Goal: Task Accomplishment & Management: Use online tool/utility

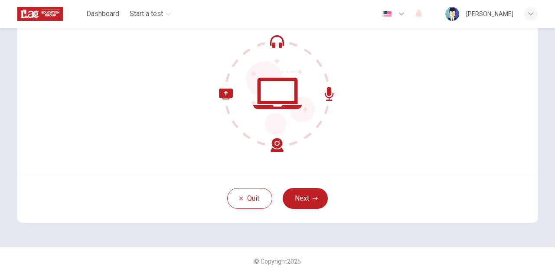
scroll to position [87, 0]
click at [303, 194] on button "Next" at bounding box center [305, 197] width 45 height 21
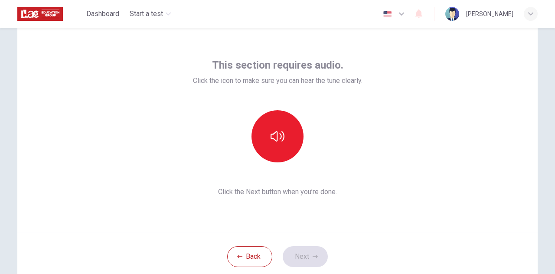
scroll to position [18, 0]
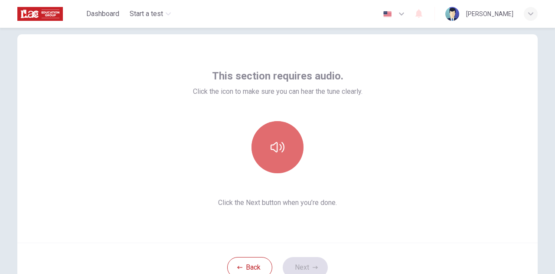
click at [272, 151] on icon "button" at bounding box center [278, 147] width 14 height 14
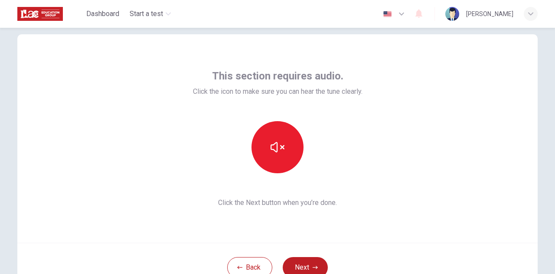
click at [357, 228] on div "This section requires audio. Click the icon to make sure you can hear the tune …" at bounding box center [277, 138] width 521 height 208
click at [308, 263] on button "Next" at bounding box center [305, 267] width 45 height 21
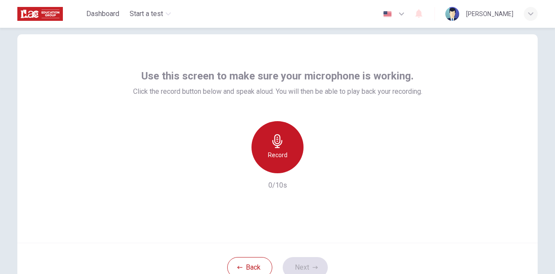
click at [284, 156] on h6 "Record" at bounding box center [278, 155] width 20 height 10
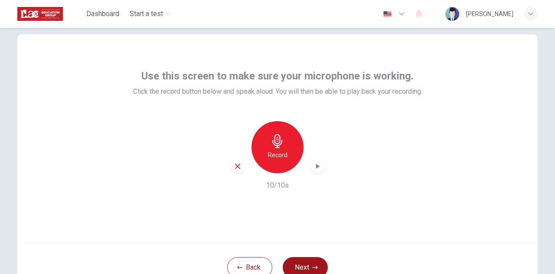
click at [305, 259] on button "Next" at bounding box center [305, 267] width 45 height 21
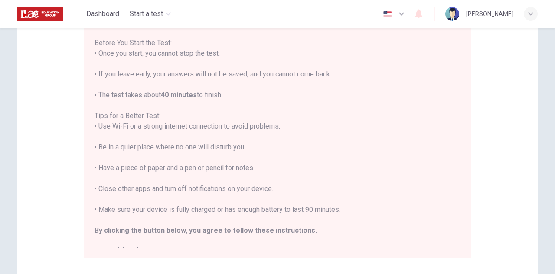
scroll to position [122, 0]
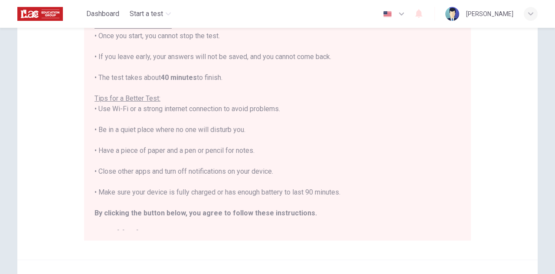
click at [473, 224] on div "Disclaimer: You are about to start a Placement Test . Before You Start the Test…" at bounding box center [277, 94] width 521 height 329
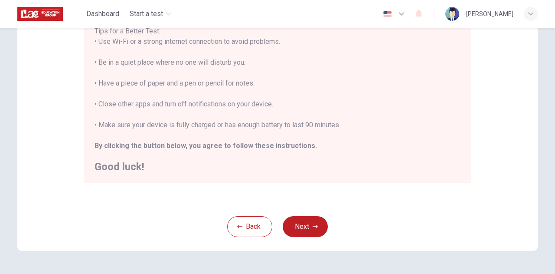
scroll to position [208, 0]
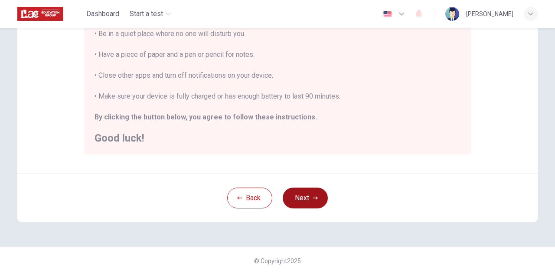
click at [305, 197] on button "Next" at bounding box center [305, 197] width 45 height 21
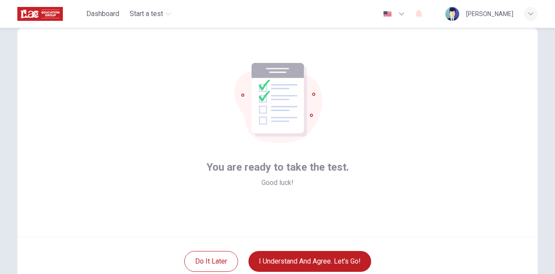
scroll to position [18, 0]
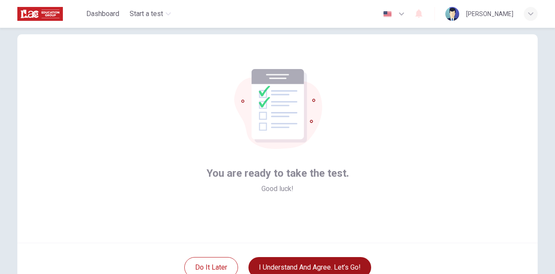
click at [323, 263] on button "I understand and agree. Let’s go!" at bounding box center [310, 267] width 123 height 21
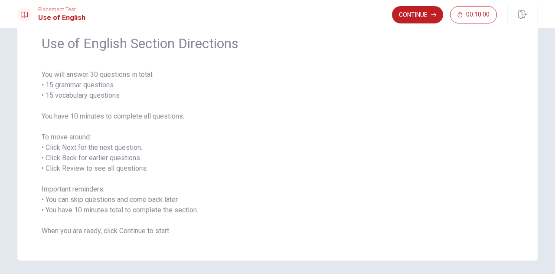
scroll to position [52, 0]
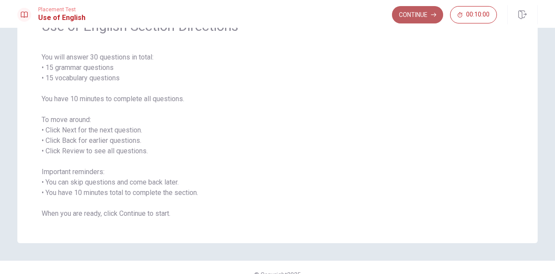
click at [423, 15] on button "Continue" at bounding box center [417, 14] width 51 height 17
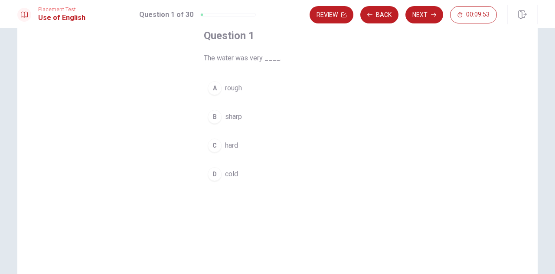
click at [215, 170] on div "D" at bounding box center [215, 174] width 14 height 14
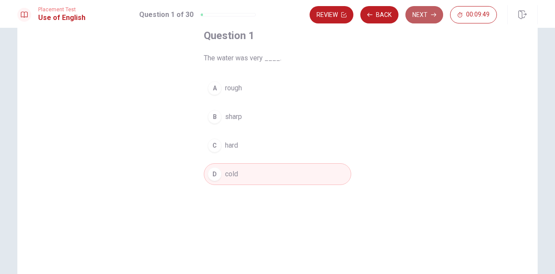
click at [427, 13] on button "Next" at bounding box center [425, 14] width 38 height 17
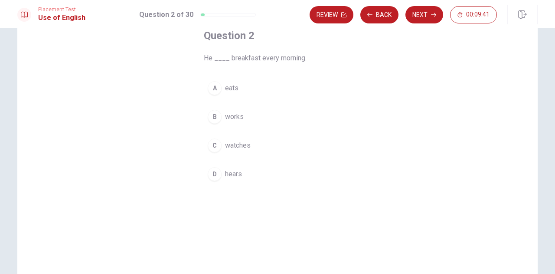
click at [211, 87] on div "A" at bounding box center [215, 88] width 14 height 14
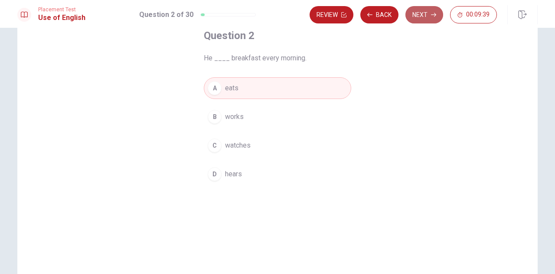
click at [422, 15] on button "Next" at bounding box center [425, 14] width 38 height 17
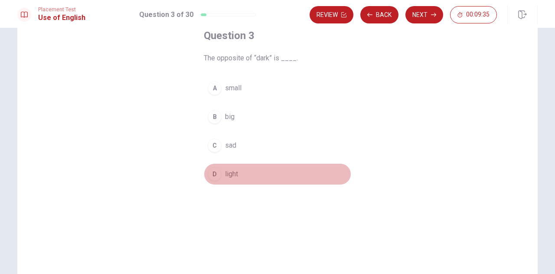
click at [213, 171] on div "D" at bounding box center [215, 174] width 14 height 14
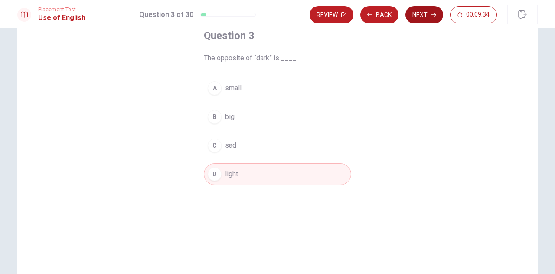
click at [423, 17] on button "Next" at bounding box center [425, 14] width 38 height 17
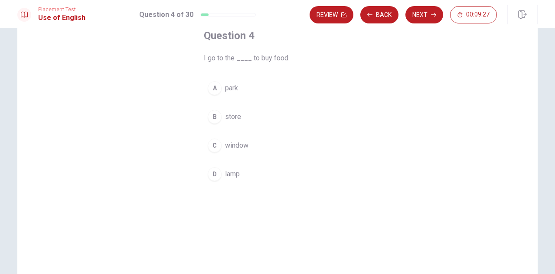
click at [213, 117] on div "B" at bounding box center [215, 117] width 14 height 14
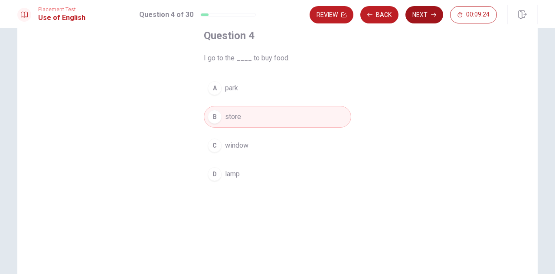
click at [424, 10] on button "Next" at bounding box center [425, 14] width 38 height 17
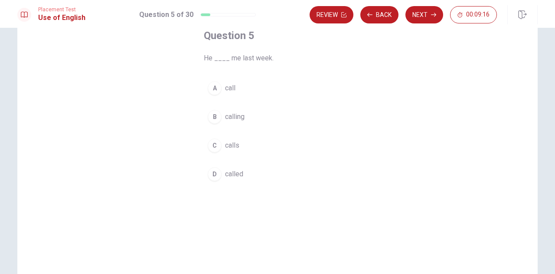
click at [214, 171] on div "D" at bounding box center [215, 174] width 14 height 14
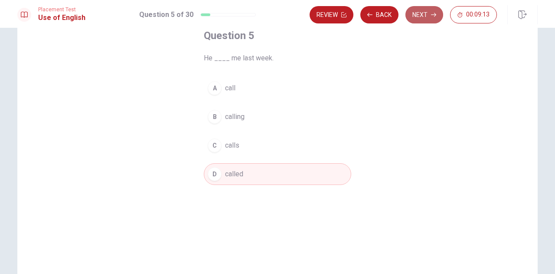
click at [429, 13] on button "Next" at bounding box center [425, 14] width 38 height 17
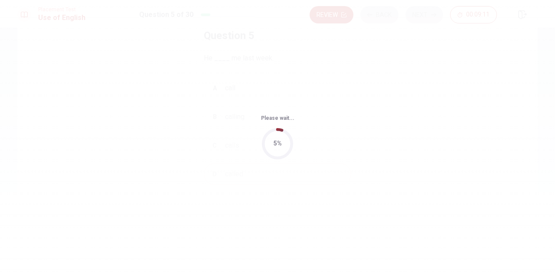
scroll to position [0, 0]
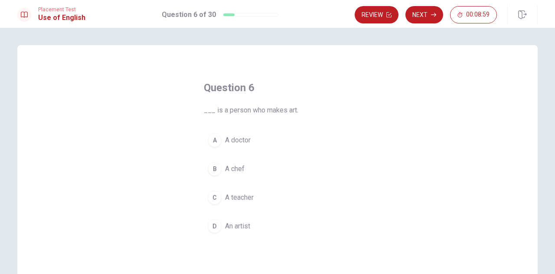
click at [214, 223] on div "D" at bounding box center [215, 226] width 14 height 14
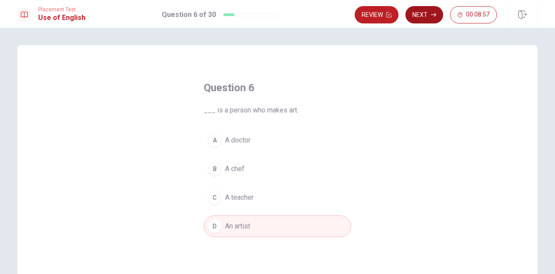
click at [421, 16] on button "Next" at bounding box center [425, 14] width 38 height 17
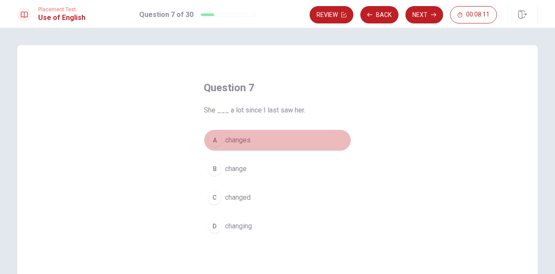
click at [212, 138] on div "A" at bounding box center [215, 140] width 14 height 14
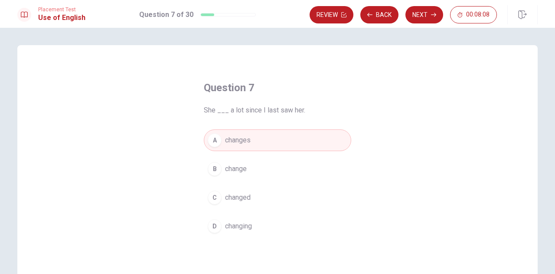
click at [212, 193] on div "C" at bounding box center [215, 197] width 14 height 14
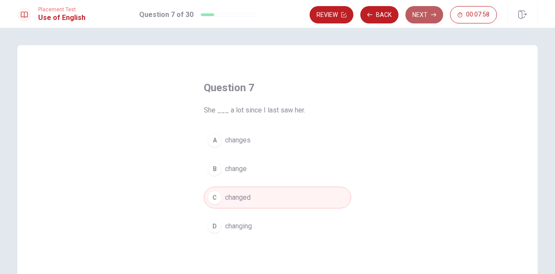
click at [419, 15] on button "Next" at bounding box center [425, 14] width 38 height 17
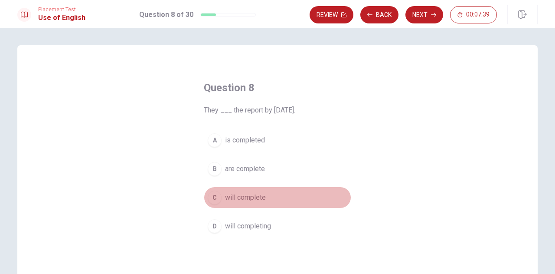
click at [211, 193] on div "C" at bounding box center [215, 197] width 14 height 14
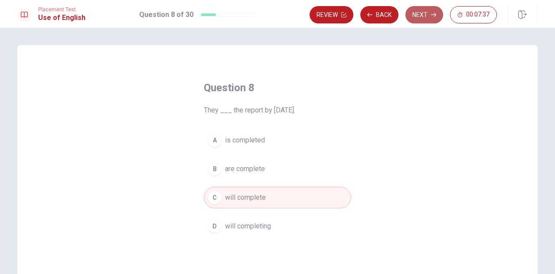
click at [430, 13] on button "Next" at bounding box center [425, 14] width 38 height 17
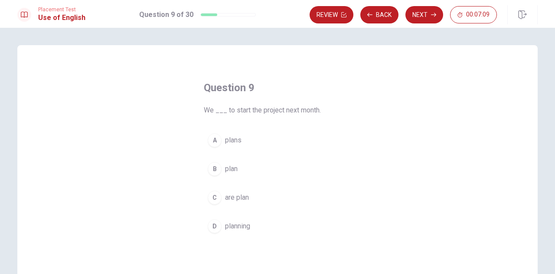
click at [216, 165] on div "B" at bounding box center [215, 169] width 14 height 14
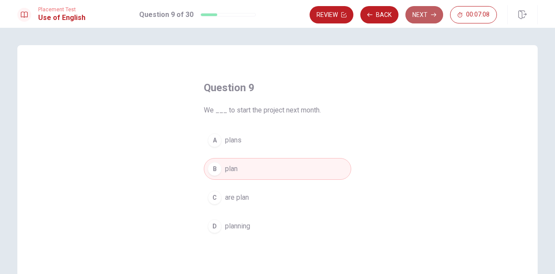
click at [426, 16] on button "Next" at bounding box center [425, 14] width 38 height 17
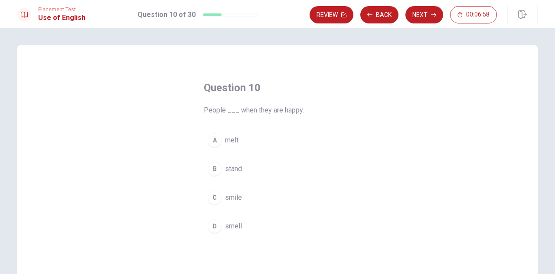
click at [217, 194] on div "C" at bounding box center [215, 197] width 14 height 14
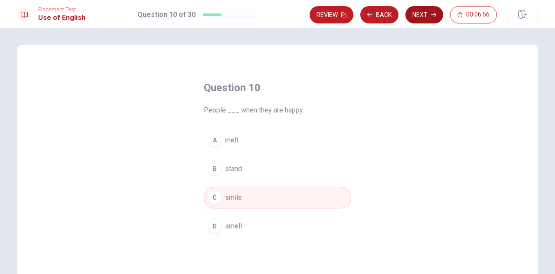
click at [422, 17] on button "Next" at bounding box center [425, 14] width 38 height 17
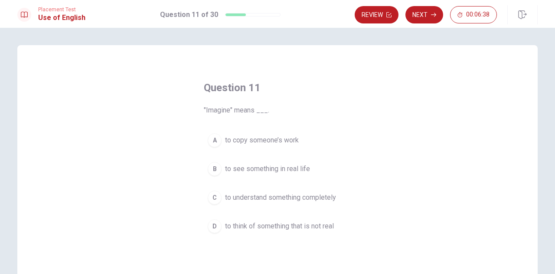
click at [211, 216] on button "D to think of something that is not real" at bounding box center [278, 226] width 148 height 22
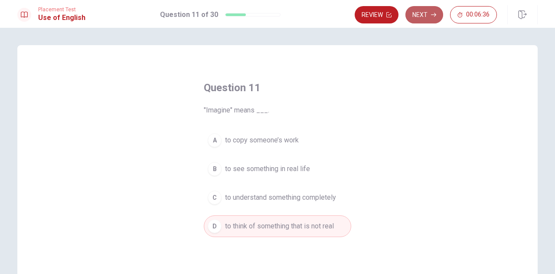
click at [426, 11] on button "Next" at bounding box center [425, 14] width 38 height 17
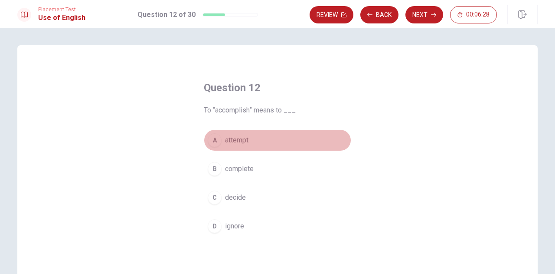
click at [212, 138] on div "A" at bounding box center [215, 140] width 14 height 14
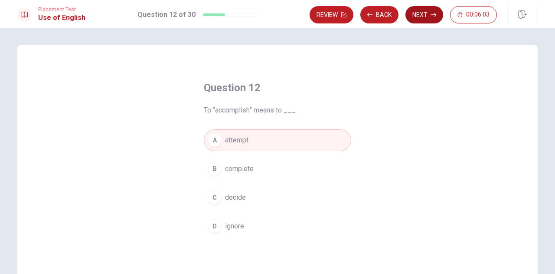
click at [423, 13] on button "Next" at bounding box center [425, 14] width 38 height 17
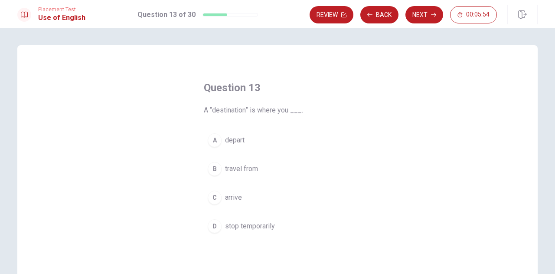
click at [215, 191] on div "C" at bounding box center [215, 197] width 14 height 14
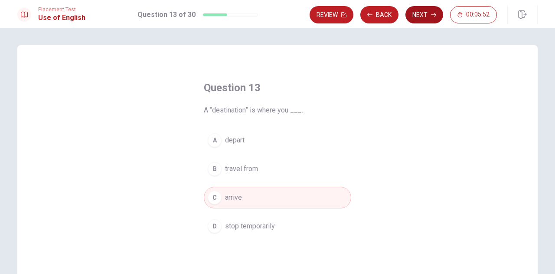
click at [433, 13] on icon "button" at bounding box center [433, 14] width 5 height 5
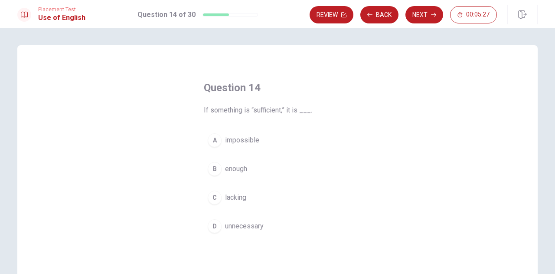
click at [215, 222] on div "D" at bounding box center [215, 226] width 14 height 14
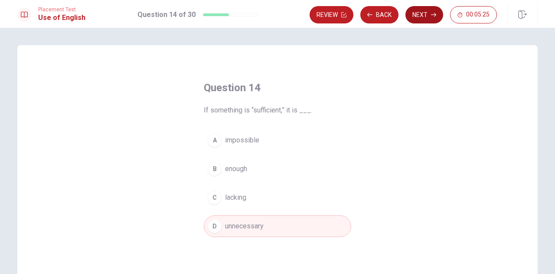
click at [425, 16] on button "Next" at bounding box center [425, 14] width 38 height 17
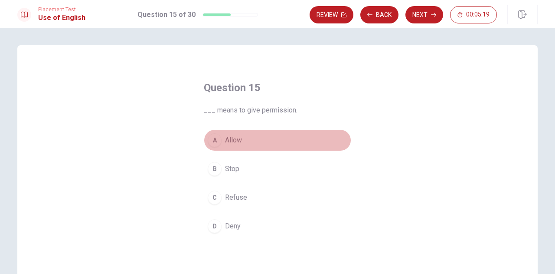
click at [212, 140] on div "A" at bounding box center [215, 140] width 14 height 14
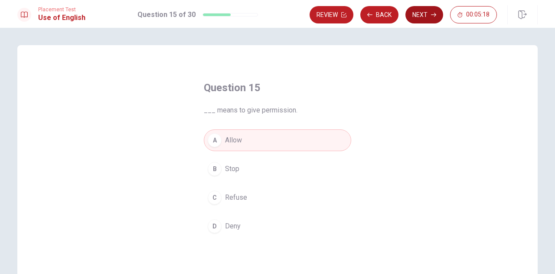
click at [421, 14] on button "Next" at bounding box center [425, 14] width 38 height 17
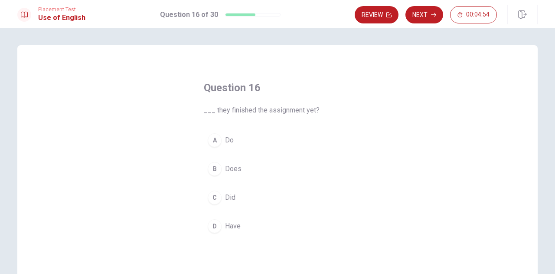
click at [209, 220] on div "D" at bounding box center [215, 226] width 14 height 14
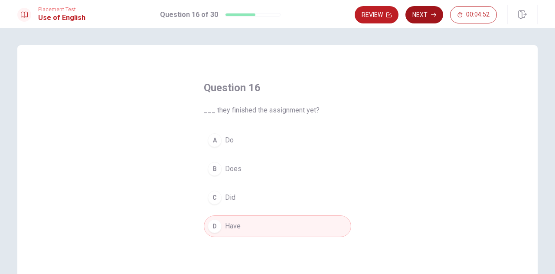
click at [420, 16] on button "Next" at bounding box center [425, 14] width 38 height 17
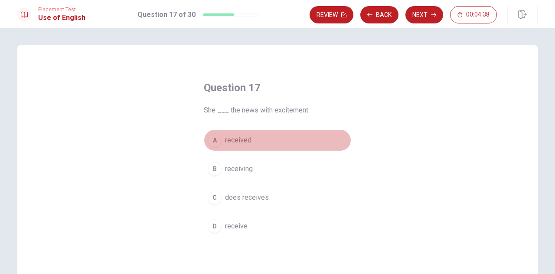
click at [214, 138] on div "A" at bounding box center [215, 140] width 14 height 14
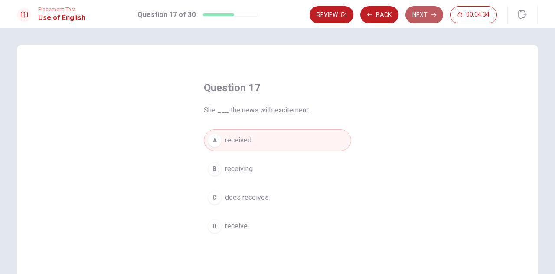
click at [424, 13] on button "Next" at bounding box center [425, 14] width 38 height 17
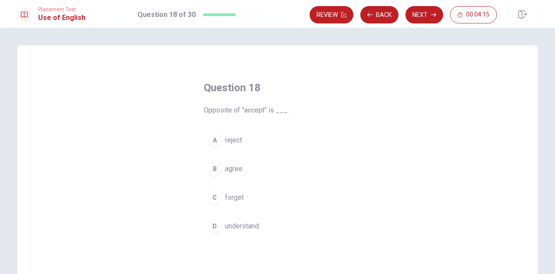
click at [213, 138] on div "A" at bounding box center [215, 140] width 14 height 14
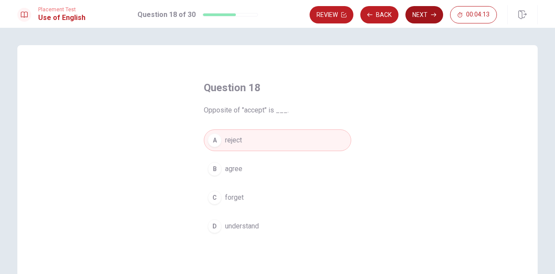
click at [428, 13] on button "Next" at bounding box center [425, 14] width 38 height 17
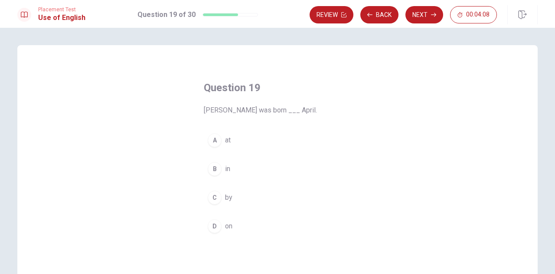
click at [215, 168] on div "B" at bounding box center [215, 169] width 14 height 14
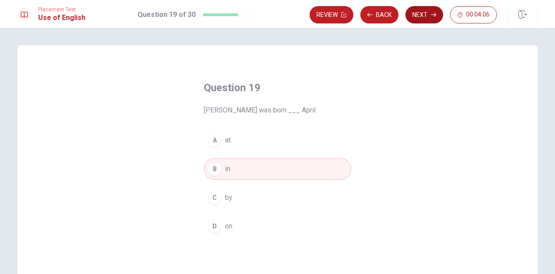
click at [426, 13] on button "Next" at bounding box center [425, 14] width 38 height 17
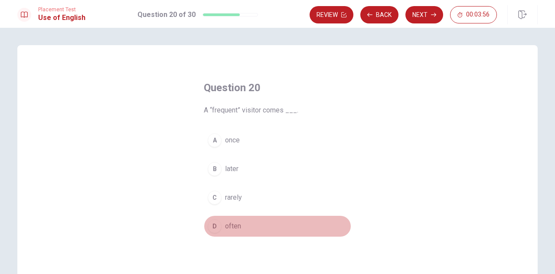
click at [216, 223] on div "D" at bounding box center [215, 226] width 14 height 14
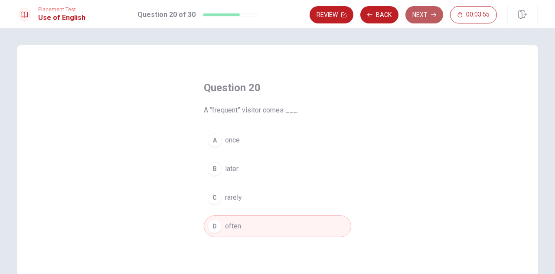
click at [424, 16] on button "Next" at bounding box center [425, 14] width 38 height 17
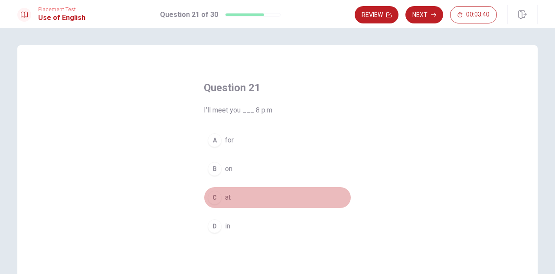
click at [212, 197] on div "C" at bounding box center [215, 197] width 14 height 14
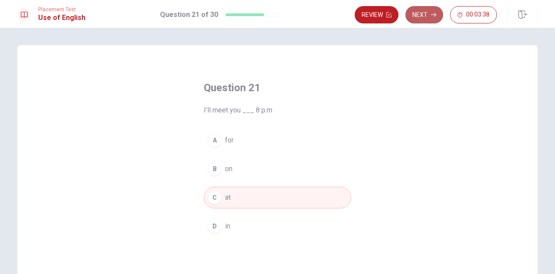
click at [423, 12] on button "Next" at bounding box center [425, 14] width 38 height 17
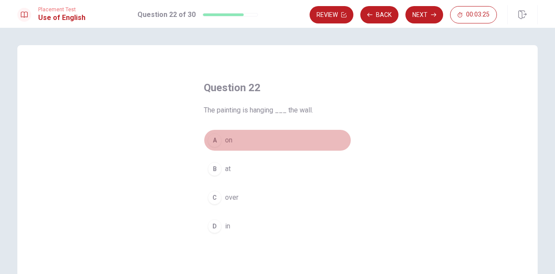
click at [213, 137] on div "A" at bounding box center [215, 140] width 14 height 14
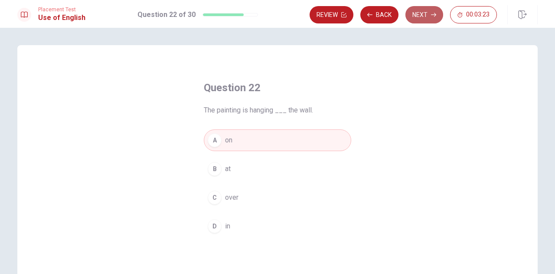
click at [424, 12] on button "Next" at bounding box center [425, 14] width 38 height 17
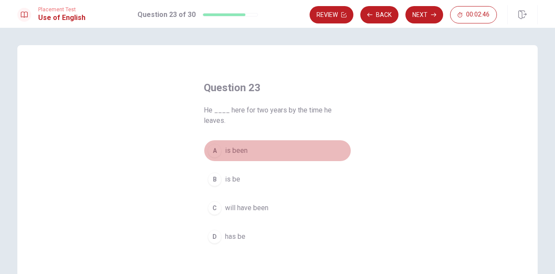
click at [214, 147] on div "A" at bounding box center [215, 151] width 14 height 14
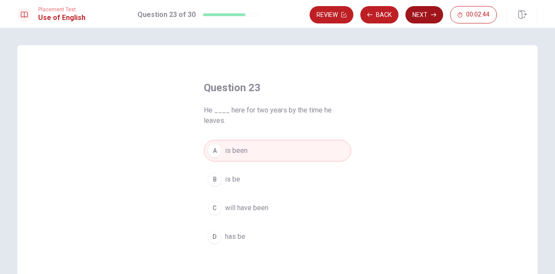
click at [426, 15] on button "Next" at bounding box center [425, 14] width 38 height 17
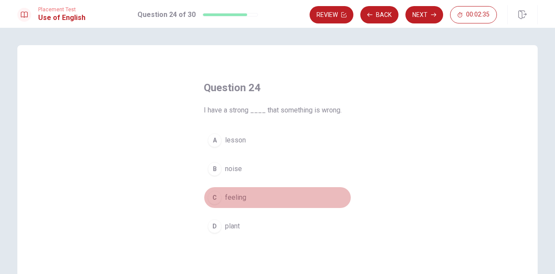
click at [214, 197] on div "C" at bounding box center [215, 197] width 14 height 14
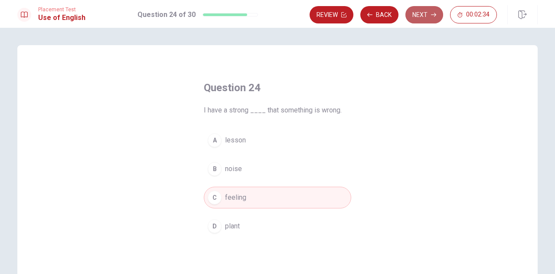
click at [428, 14] on button "Next" at bounding box center [425, 14] width 38 height 17
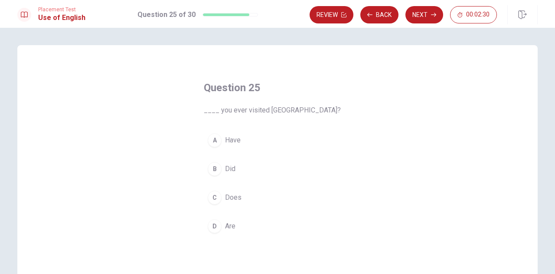
click at [213, 142] on div "A" at bounding box center [215, 140] width 14 height 14
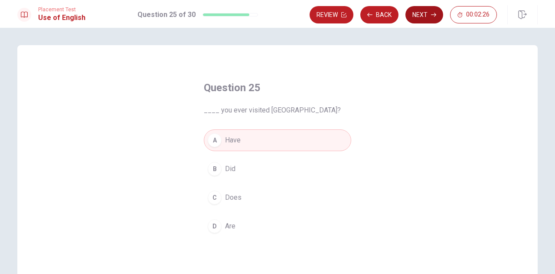
click at [427, 12] on button "Next" at bounding box center [425, 14] width 38 height 17
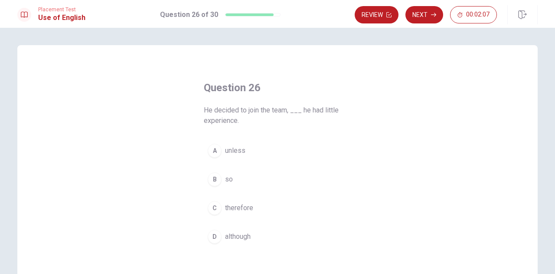
click at [212, 231] on div "D" at bounding box center [215, 237] width 14 height 14
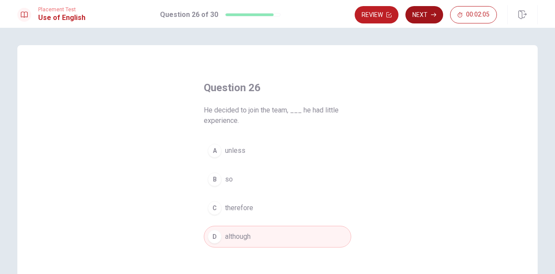
click at [430, 11] on button "Next" at bounding box center [425, 14] width 38 height 17
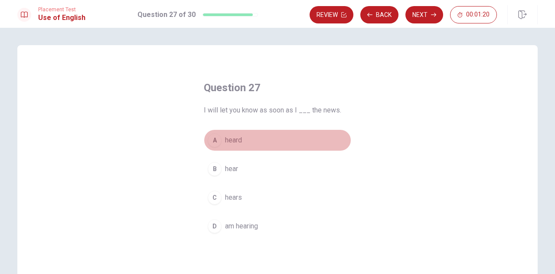
click at [214, 137] on div "A" at bounding box center [215, 140] width 14 height 14
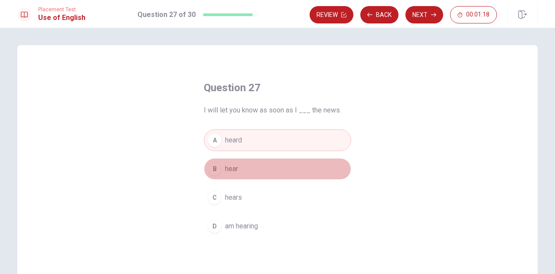
click at [214, 167] on div "B" at bounding box center [215, 169] width 14 height 14
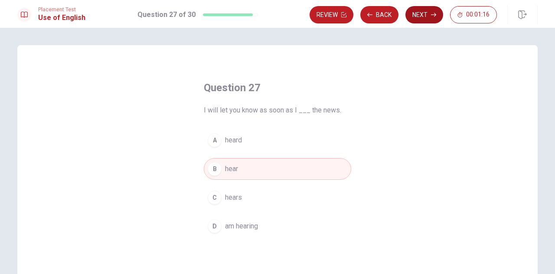
click at [417, 16] on button "Next" at bounding box center [425, 14] width 38 height 17
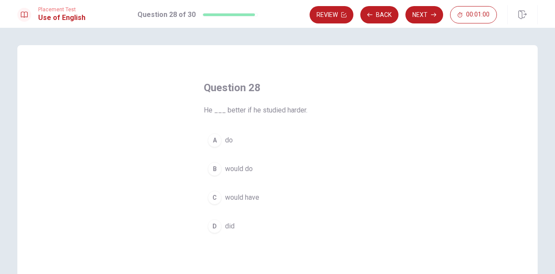
click at [213, 168] on div "B" at bounding box center [215, 169] width 14 height 14
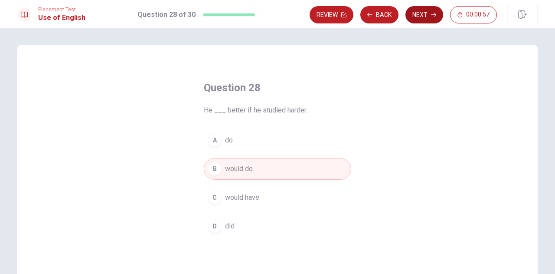
click at [420, 9] on button "Next" at bounding box center [425, 14] width 38 height 17
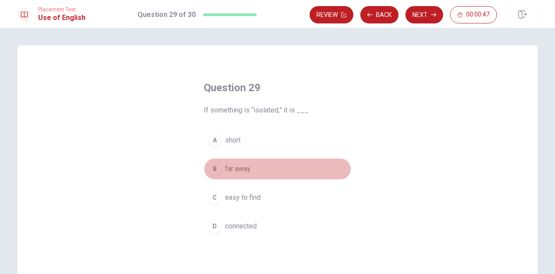
click at [213, 167] on div "B" at bounding box center [215, 169] width 14 height 14
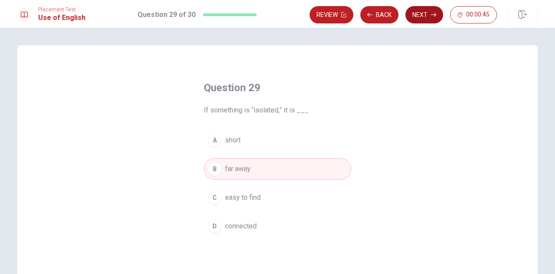
click at [423, 14] on button "Next" at bounding box center [425, 14] width 38 height 17
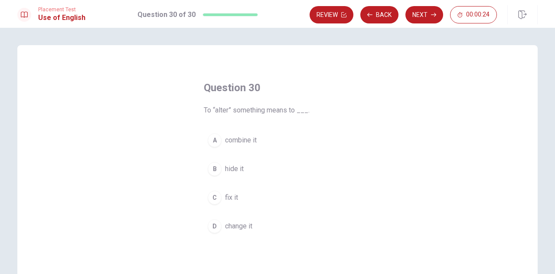
click at [213, 191] on div "C" at bounding box center [215, 197] width 14 height 14
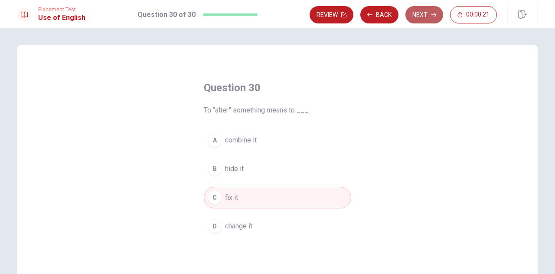
click at [429, 10] on button "Next" at bounding box center [425, 14] width 38 height 17
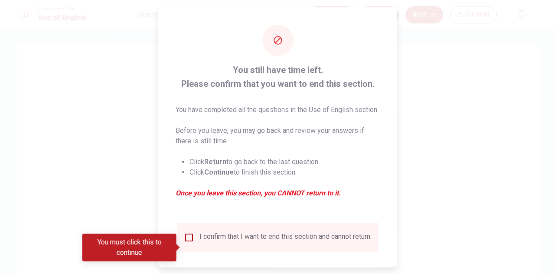
click at [190, 242] on input "You must click this to continue" at bounding box center [189, 237] width 10 height 10
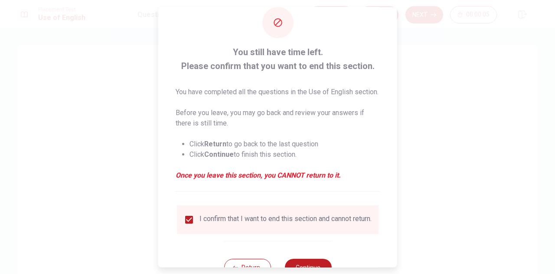
scroll to position [60, 0]
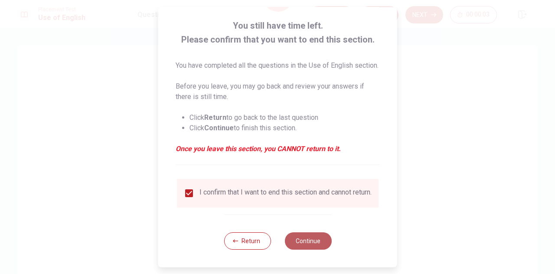
click at [301, 240] on button "Continue" at bounding box center [308, 240] width 47 height 17
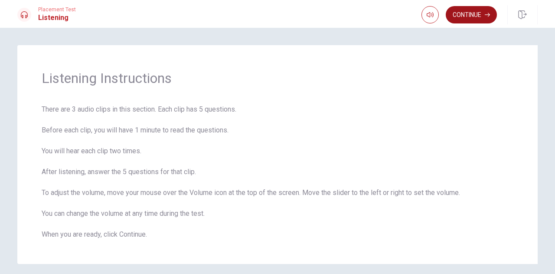
click at [480, 13] on button "Continue" at bounding box center [471, 14] width 51 height 17
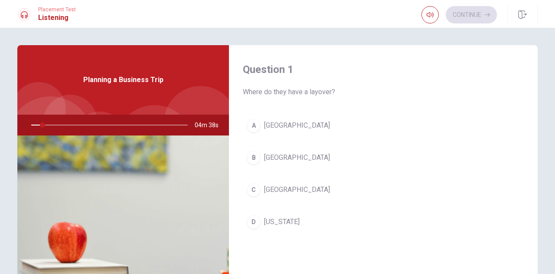
drag, startPoint x: 439, startPoint y: 151, endPoint x: 453, endPoint y: 51, distance: 101.7
click at [453, 51] on div "Question 1 Where do they have a layover? A [GEOGRAPHIC_DATA] B Chicago C [GEOGR…" at bounding box center [383, 156] width 309 height 222
click at [428, 13] on icon "button" at bounding box center [430, 14] width 7 height 5
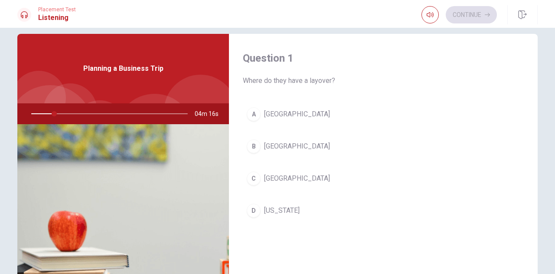
scroll to position [6, 0]
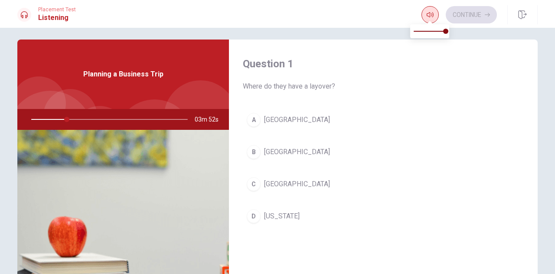
click at [427, 19] on button "button" at bounding box center [430, 14] width 17 height 17
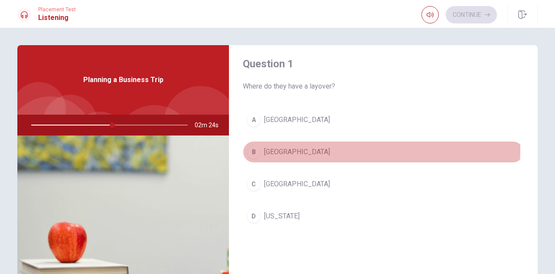
click at [276, 149] on span "[GEOGRAPHIC_DATA]" at bounding box center [297, 152] width 66 height 10
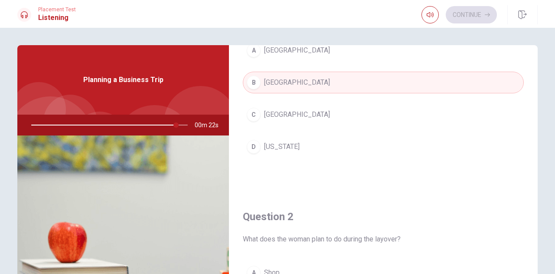
scroll to position [0, 0]
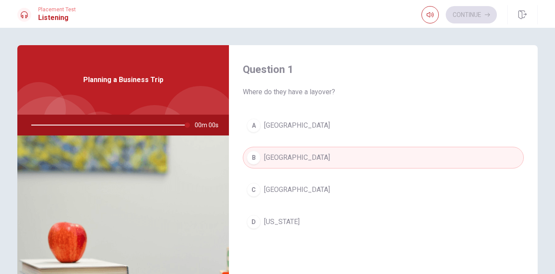
type input "0"
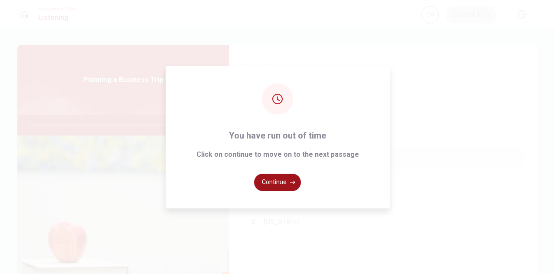
click at [275, 182] on button "Continue" at bounding box center [277, 182] width 47 height 17
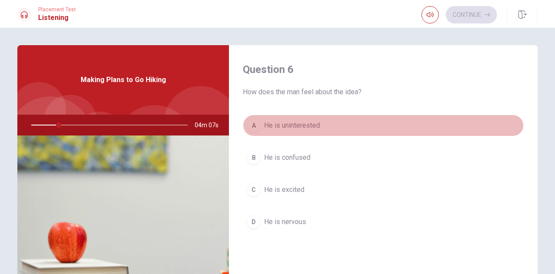
click at [508, 119] on button "A He is uninterested" at bounding box center [383, 126] width 281 height 22
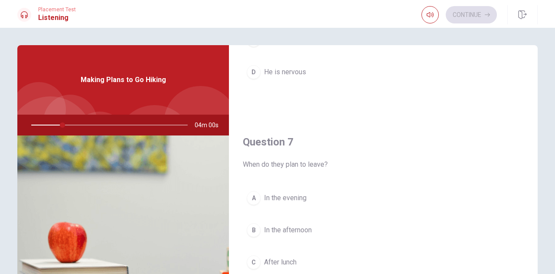
scroll to position [152, 0]
click at [537, 162] on div "Question 6 How does the man feel about the idea? A He is uninterested B He is c…" at bounding box center [277, 196] width 548 height 302
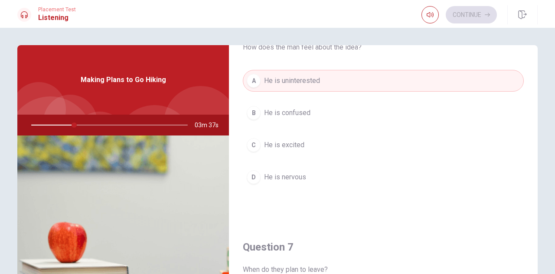
scroll to position [10, 0]
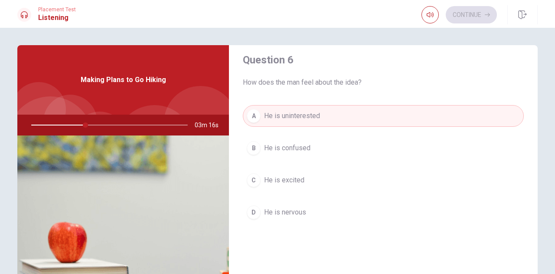
drag, startPoint x: 536, startPoint y: 123, endPoint x: 534, endPoint y: 141, distance: 17.9
click at [534, 141] on div "Question 6 How does the man feel about the idea? A He is uninterested B He is c…" at bounding box center [277, 196] width 548 height 302
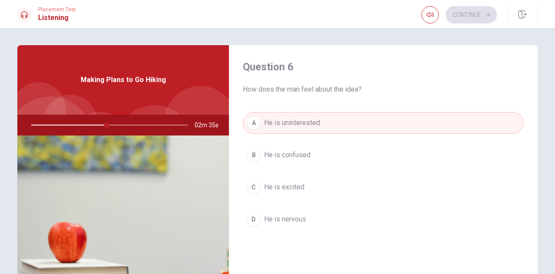
scroll to position [0, 0]
click at [269, 189] on span "He is excited" at bounding box center [284, 189] width 40 height 10
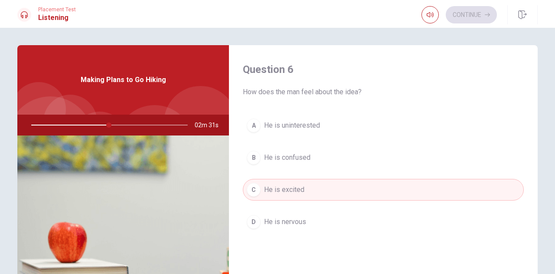
click at [492, 250] on div "Question 6 How does the man feel about the idea? A He is uninterested B He is c…" at bounding box center [383, 156] width 309 height 222
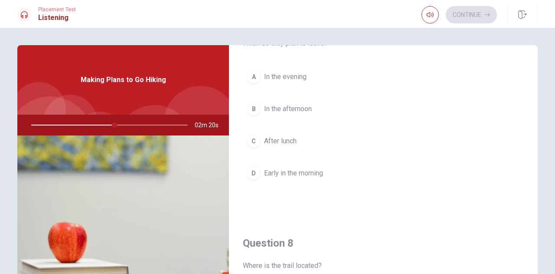
scroll to position [264, 0]
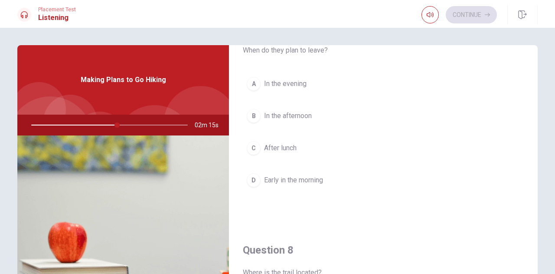
click at [299, 177] on span "Early in the morning" at bounding box center [293, 180] width 59 height 10
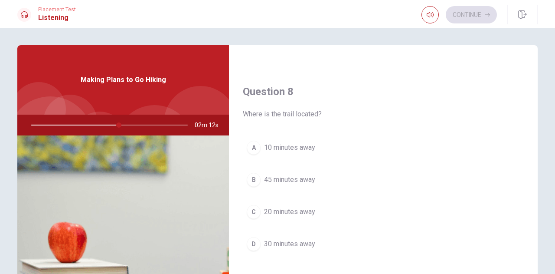
scroll to position [415, 0]
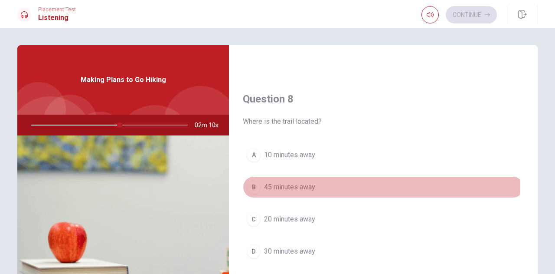
click at [292, 182] on span "45 minutes away" at bounding box center [289, 187] width 51 height 10
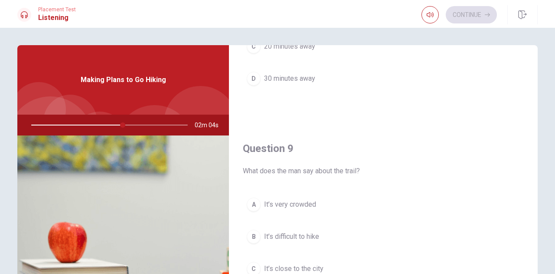
scroll to position [605, 0]
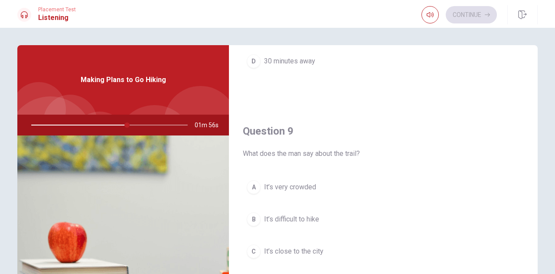
click at [265, 183] on span "It’s very crowded" at bounding box center [290, 187] width 52 height 10
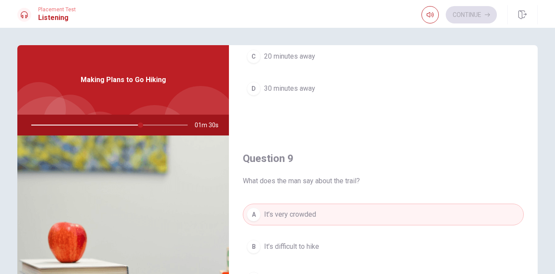
scroll to position [582, 0]
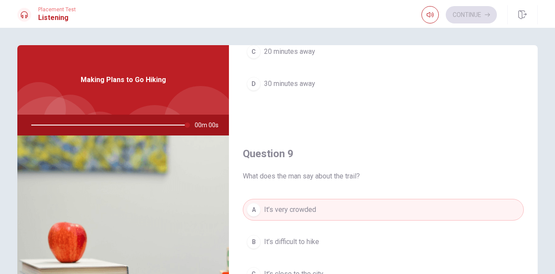
type input "0"
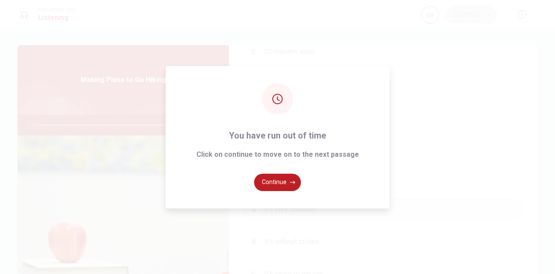
drag, startPoint x: 510, startPoint y: 252, endPoint x: 505, endPoint y: 294, distance: 42.4
click at [505, 273] on html "This site uses cookies, as explained in our Privacy Policy . If you agree to th…" at bounding box center [277, 137] width 555 height 274
click at [266, 179] on button "Continue" at bounding box center [277, 182] width 47 height 17
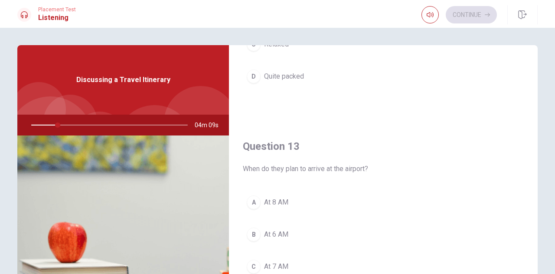
scroll to position [369, 0]
click at [544, 25] on div "Placement Test Listening Continue" at bounding box center [277, 14] width 555 height 28
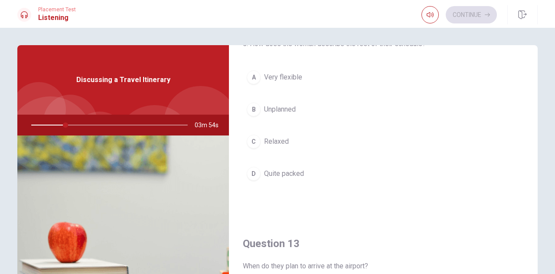
scroll to position [247, 0]
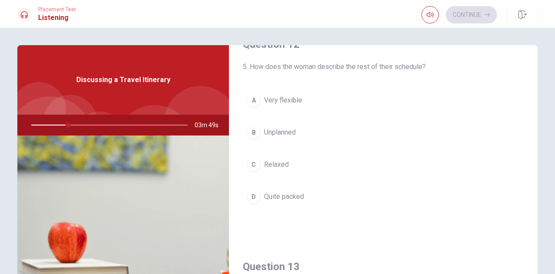
click at [537, 50] on div "Question 11 3. How are they getting from the airport to the hotel? A By rental …" at bounding box center [277, 196] width 548 height 302
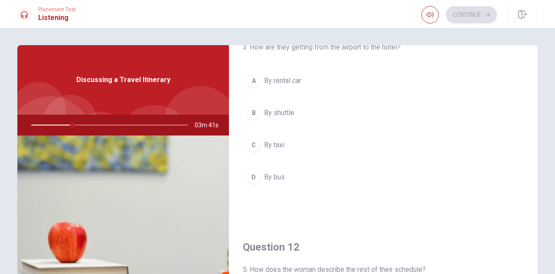
scroll to position [4, 0]
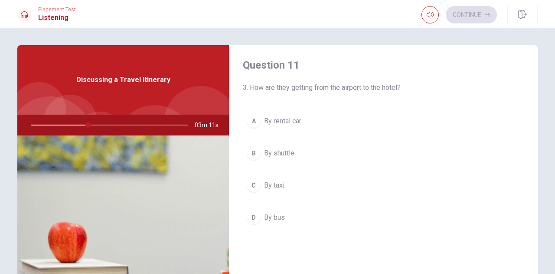
drag, startPoint x: 536, startPoint y: 115, endPoint x: 536, endPoint y: 123, distance: 7.8
click at [536, 123] on div "Question 11 3. How are they getting from the airport to the hotel? A By rental …" at bounding box center [277, 196] width 548 height 302
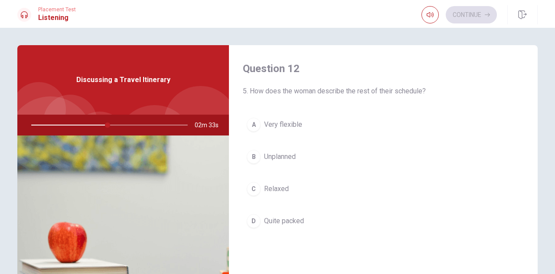
click at [261, 217] on button "D Quite packed" at bounding box center [383, 221] width 281 height 22
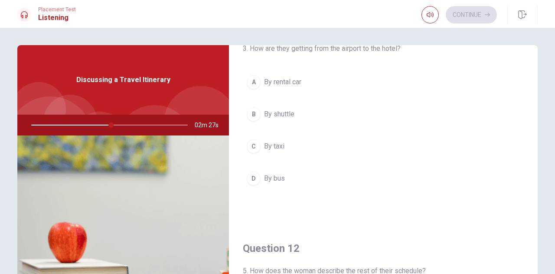
scroll to position [15, 0]
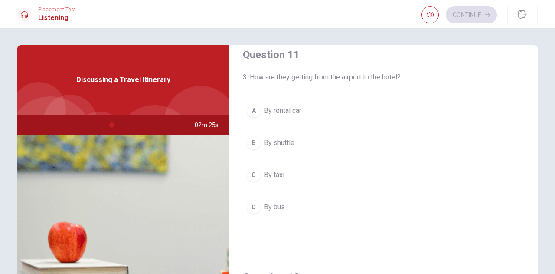
click at [264, 144] on span "By shuttle" at bounding box center [279, 143] width 30 height 10
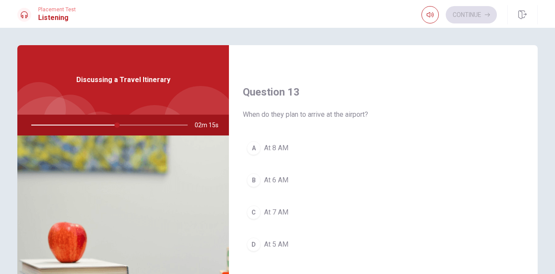
scroll to position [427, 0]
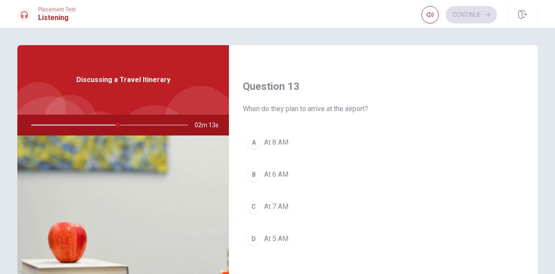
click at [259, 169] on button "B At 6 AM" at bounding box center [383, 175] width 281 height 22
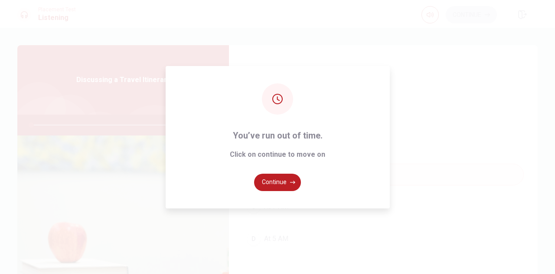
type input "0"
click at [282, 180] on button "Continue" at bounding box center [277, 182] width 47 height 17
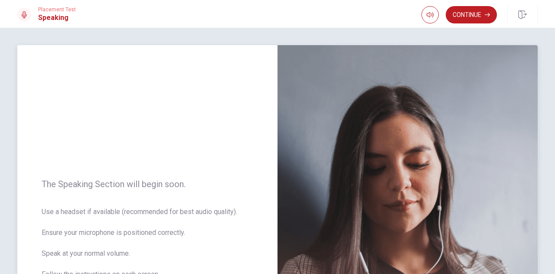
click at [258, 157] on div "The Speaking Section will begin soon. Use a headset if available (recommended f…" at bounding box center [147, 234] width 260 height 378
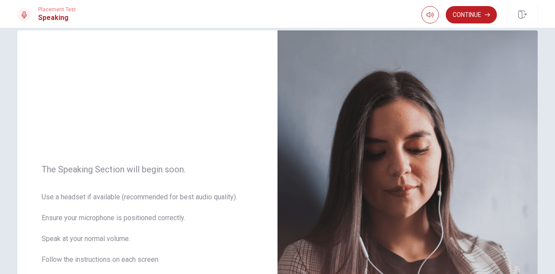
scroll to position [0, 0]
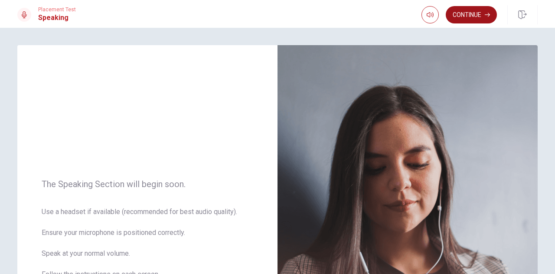
click at [469, 13] on button "Continue" at bounding box center [471, 14] width 51 height 17
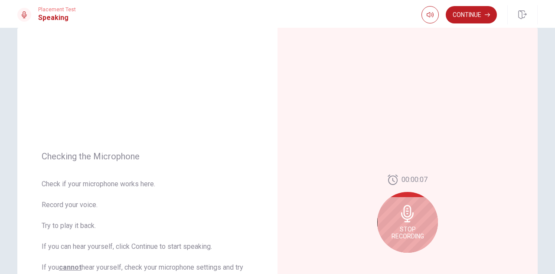
scroll to position [69, 0]
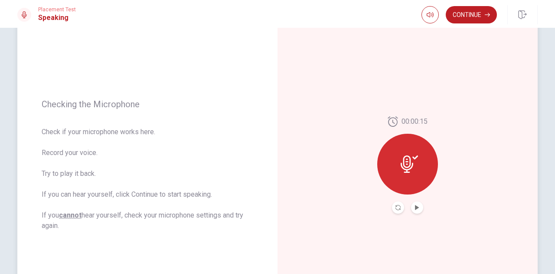
click at [422, 203] on div "00:00:15" at bounding box center [407, 164] width 61 height 97
click at [412, 207] on button "Play Audio" at bounding box center [417, 207] width 12 height 12
click at [417, 208] on icon "Pause Audio" at bounding box center [417, 207] width 4 height 5
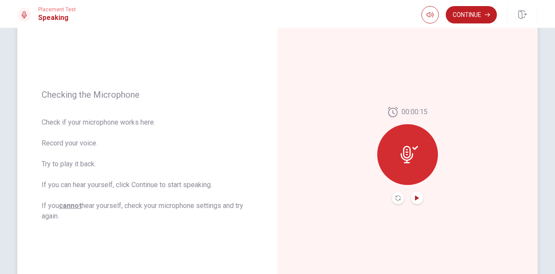
scroll to position [87, 0]
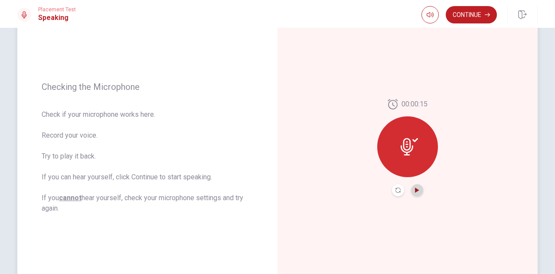
click at [415, 188] on icon "Play Audio" at bounding box center [417, 189] width 4 height 5
click at [464, 187] on div "00:00:15" at bounding box center [408, 147] width 260 height 378
click at [415, 190] on icon "Play Audio" at bounding box center [417, 189] width 4 height 5
click at [415, 187] on icon "Pause Audio" at bounding box center [417, 189] width 5 height 5
click at [415, 188] on icon "Play Audio" at bounding box center [417, 189] width 5 height 5
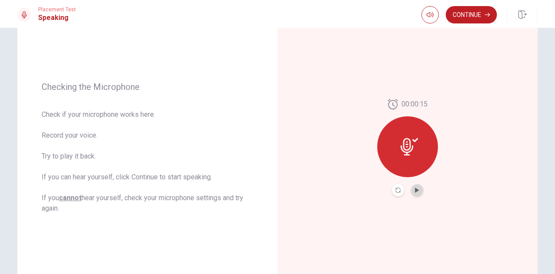
click at [417, 190] on icon "Play Audio" at bounding box center [417, 189] width 4 height 5
click at [470, 14] on button "Continue" at bounding box center [471, 14] width 51 height 17
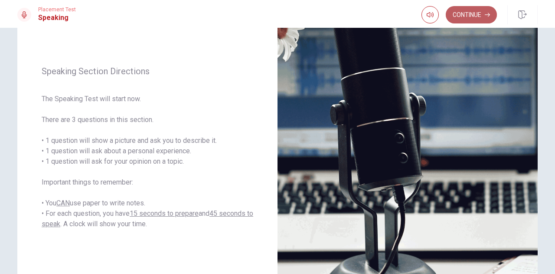
click at [481, 10] on button "Continue" at bounding box center [471, 14] width 51 height 17
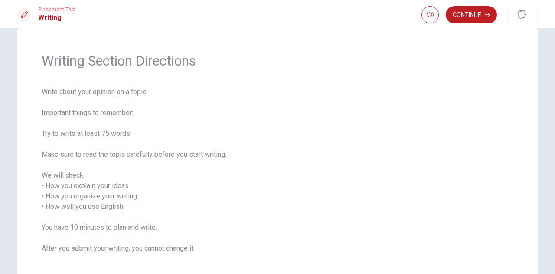
scroll to position [35, 0]
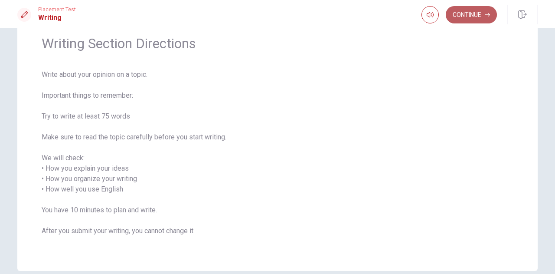
click at [475, 14] on button "Continue" at bounding box center [471, 14] width 51 height 17
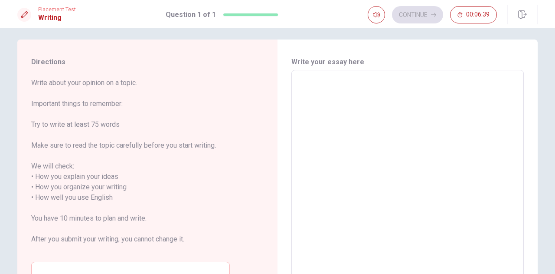
scroll to position [0, 0]
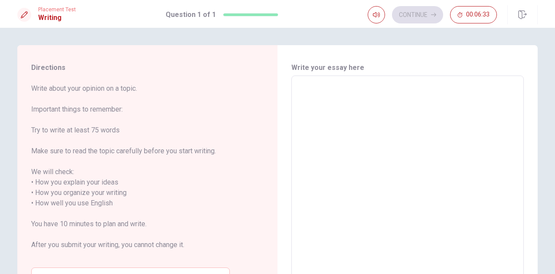
click at [315, 122] on textarea at bounding box center [408, 198] width 220 height 230
type textarea "I"
type textarea "x"
type textarea "I"
type textarea "x"
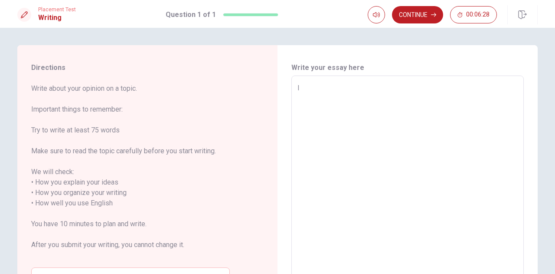
type textarea "I w"
type textarea "x"
type textarea "I wi"
type textarea "x"
type textarea "I wil"
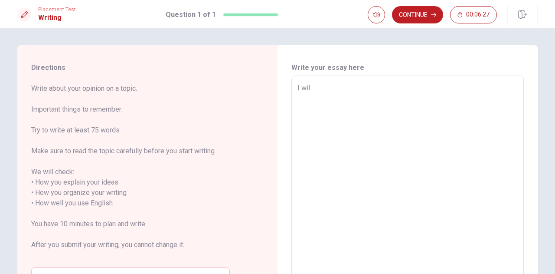
type textarea "x"
type textarea "I will"
type textarea "x"
type textarea "I will"
type textarea "x"
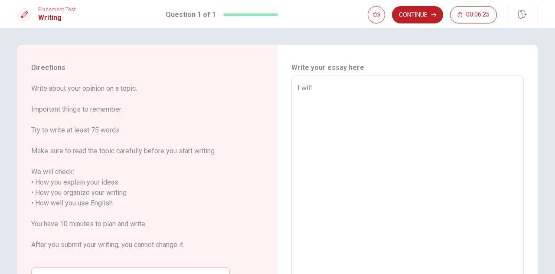
type textarea "I will p"
type textarea "x"
type textarea "I will pl"
type textarea "x"
type textarea "I will pla"
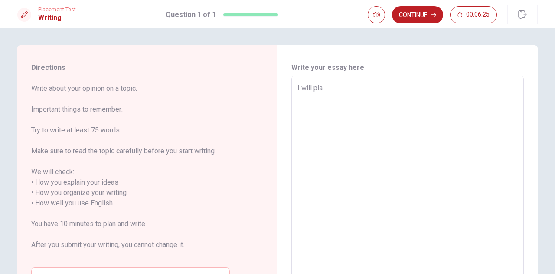
type textarea "x"
type textarea "I will play"
type textarea "x"
type textarea "I will play"
type textarea "x"
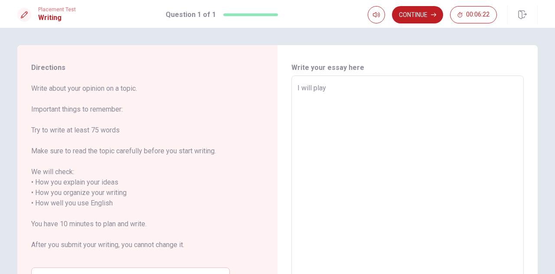
type textarea "I will play t"
type textarea "x"
type textarea "I will play th"
type textarea "x"
type textarea "I will play the"
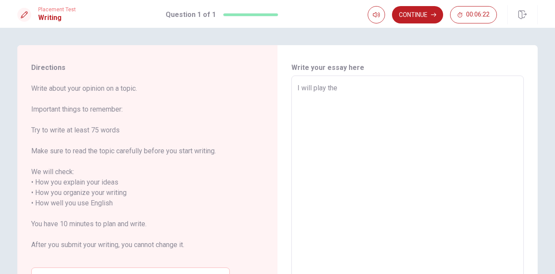
type textarea "x"
type textarea "I will play thea"
type textarea "x"
type textarea "I will play theat"
type textarea "x"
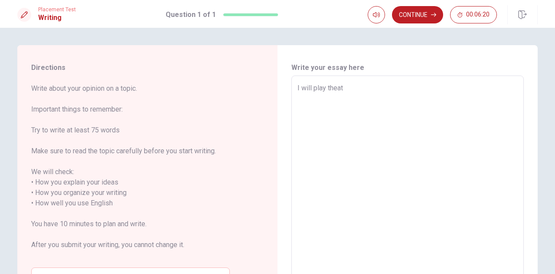
type textarea "I will play theate"
type textarea "x"
type textarea "I will play theater"
type textarea "x"
type textarea "I will play theater"
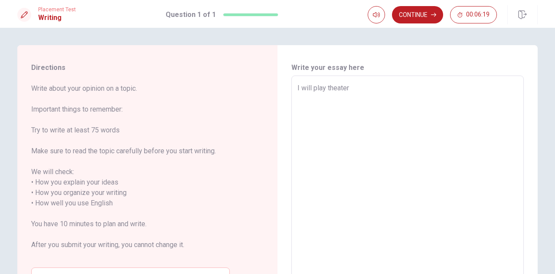
type textarea "x"
type textarea "I will play theater a"
type textarea "x"
type textarea "I will play theater av"
type textarea "x"
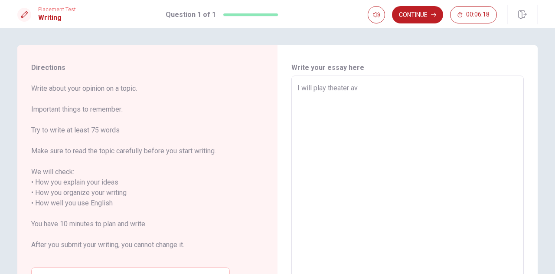
type textarea "I will play [GEOGRAPHIC_DATA]"
type textarea "x"
type textarea "I will play theater aver"
type textarea "x"
type textarea "I will play theater aver"
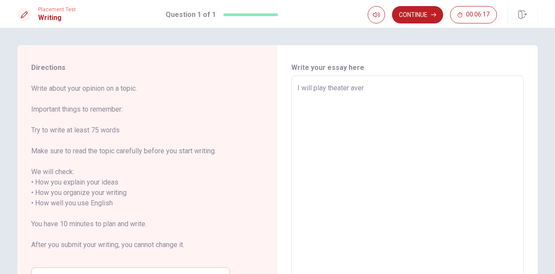
type textarea "x"
type textarea "I will play theater aver"
type textarea "x"
type textarea "I will play [GEOGRAPHIC_DATA]"
type textarea "x"
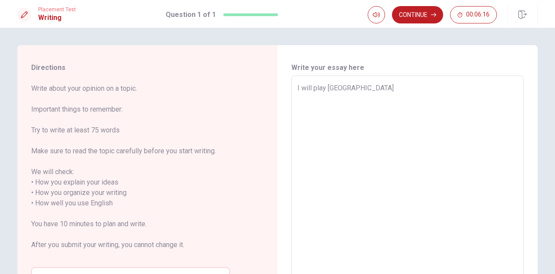
type textarea "I will play theater av"
type textarea "x"
type textarea "I will play theater a"
type textarea "x"
type textarea "I will play theater"
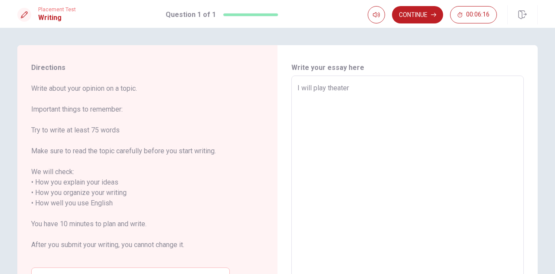
type textarea "x"
type textarea "I will play theater o"
type textarea "x"
type textarea "I will play theater ov"
type textarea "x"
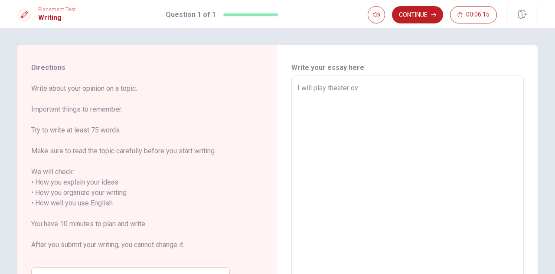
type textarea "I will play theater ove"
type textarea "x"
type textarea "I will play theater over"
type textarea "x"
type textarea "I will play theater over"
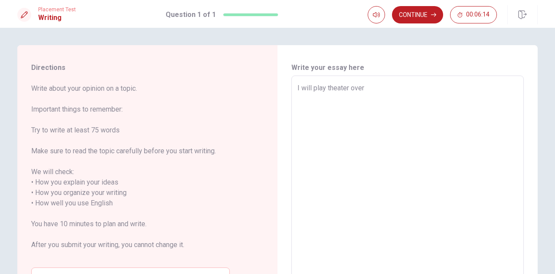
type textarea "x"
type textarea "I will play theater over m"
type textarea "x"
type textarea "I will play theater over my"
type textarea "x"
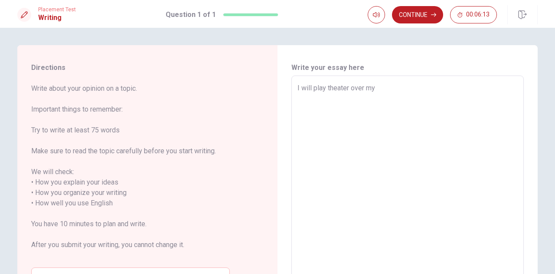
type textarea "I will play theater over my"
type textarea "x"
type textarea "I will play theater over my l"
type textarea "x"
type textarea "I will play theater over my li"
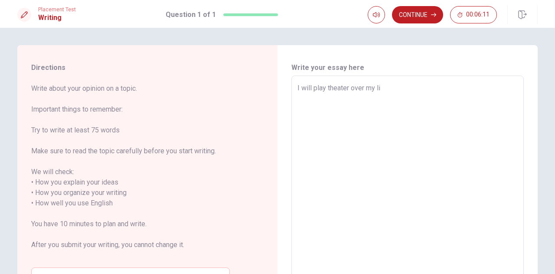
type textarea "x"
type textarea "I will play theater over my lif"
type textarea "x"
type textarea "I will play theater over my life"
type textarea "x"
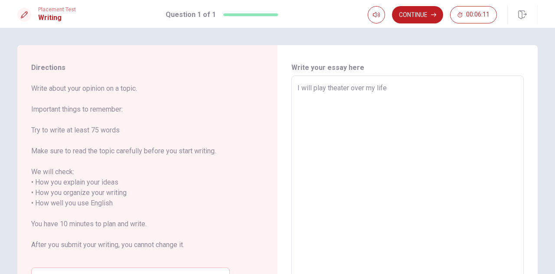
type textarea "I will play theater over my life"
type textarea "x"
type textarea "I will play theater over my life i"
type textarea "x"
type textarea "I will play theater over my life in"
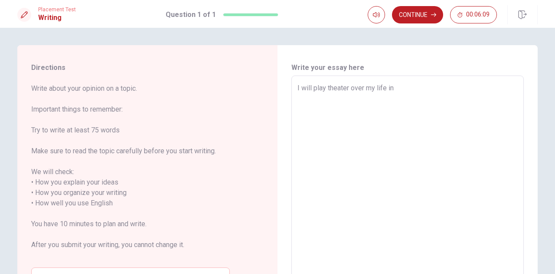
type textarea "x"
type textarea "I will play theater over my life in"
type textarea "x"
type textarea "I will play theater over my life in B"
type textarea "x"
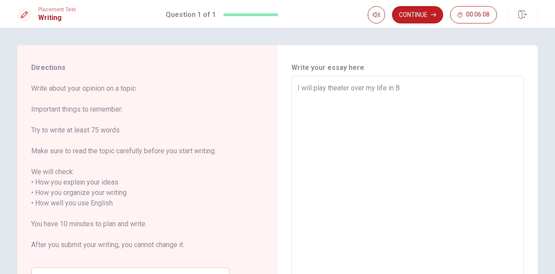
type textarea "I will play theater over my life in Be"
type textarea "x"
type textarea "I will play theater over my life in [GEOGRAPHIC_DATA]"
type textarea "x"
type textarea "I will play theater over my life in [GEOGRAPHIC_DATA]"
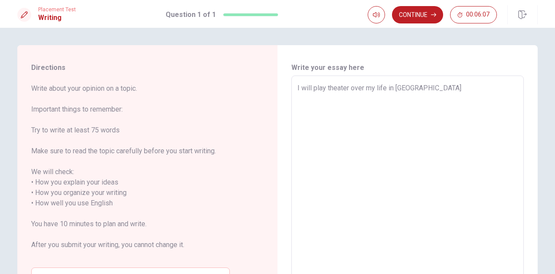
type textarea "x"
type textarea "I will play theater over my life in [GEOGRAPHIC_DATA]"
type textarea "x"
type textarea "I will play theater over my life in [GEOGRAPHIC_DATA]"
type textarea "x"
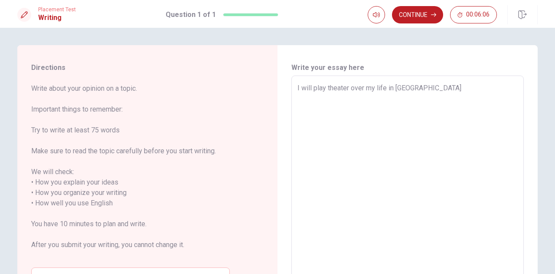
type textarea "I will play theater over my life in [GEOGRAPHIC_DATA]"
type textarea "x"
type textarea "I will play theater over my life in [GEOGRAPHIC_DATA]."
type textarea "x"
type textarea "I will play theater over my life in [GEOGRAPHIC_DATA]."
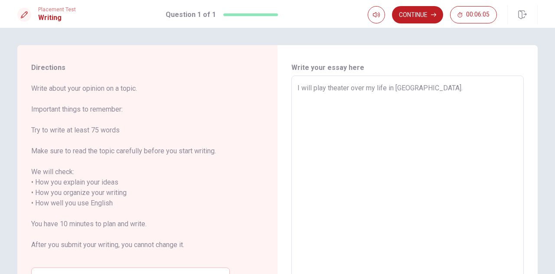
type textarea "x"
type textarea "I will play theater over my life in [GEOGRAPHIC_DATA]. F"
type textarea "x"
type textarea "I will play theater over my life in [GEOGRAPHIC_DATA]. Fi"
type textarea "x"
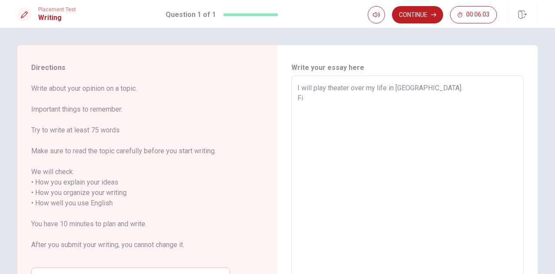
type textarea "I will play theater over my life in [GEOGRAPHIC_DATA]. Fir"
type textarea "x"
type textarea "I will play theater over my life in [GEOGRAPHIC_DATA]. Firs"
type textarea "x"
type textarea "I will play theater over my life in [GEOGRAPHIC_DATA]. First"
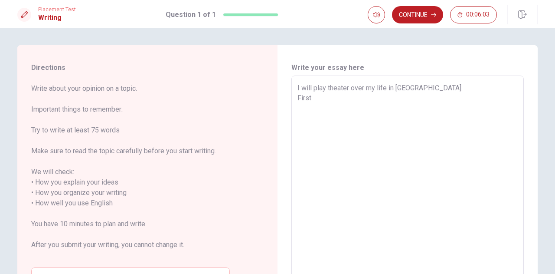
type textarea "x"
type textarea "I will play theater over my life in [GEOGRAPHIC_DATA]. First"
type textarea "x"
type textarea "I will play theater over my life in [GEOGRAPHIC_DATA]. First a"
type textarea "x"
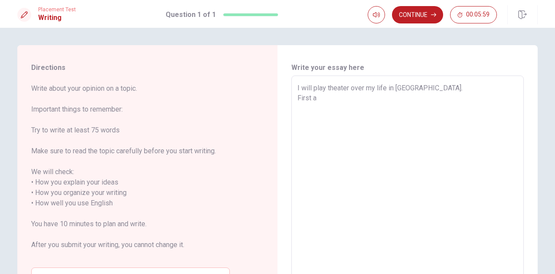
type textarea "I will play theater over my life in [GEOGRAPHIC_DATA]. First a"
type textarea "x"
type textarea "I will play theater over my life in [GEOGRAPHIC_DATA]. First a"
type textarea "x"
type textarea "I will play theater over my life in [GEOGRAPHIC_DATA]. First a w"
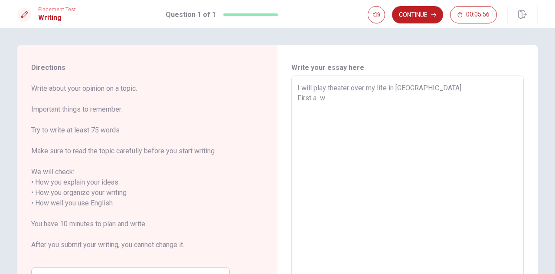
type textarea "x"
type textarea "I will play theater over my life in [GEOGRAPHIC_DATA]. First a wr"
type textarea "x"
type textarea "I will play theater over my life in [GEOGRAPHIC_DATA]. First a w"
type textarea "x"
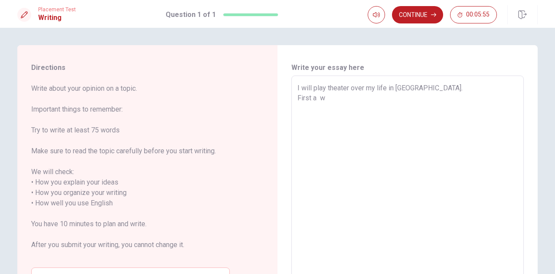
type textarea "I will play theater over my life in [GEOGRAPHIC_DATA]. First a"
type textarea "x"
type textarea "I will play theater over my life in [GEOGRAPHIC_DATA]. First a h"
type textarea "x"
type textarea "I will play theater over my life in [GEOGRAPHIC_DATA]. First a ha"
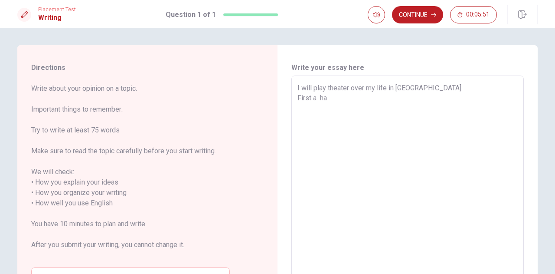
type textarea "x"
type textarea "I will play theater over my life in [GEOGRAPHIC_DATA]. First a hav"
type textarea "x"
type textarea "I will play theater over my life in [GEOGRAPHIC_DATA]. First a have"
type textarea "x"
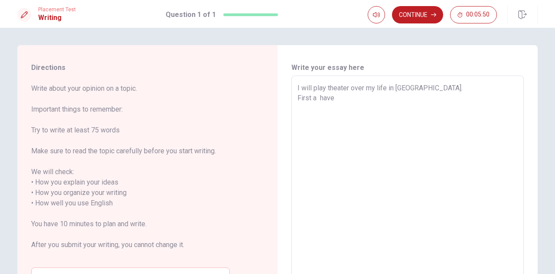
type textarea "I will play theater over my life in [GEOGRAPHIC_DATA]. First a have"
type textarea "x"
type textarea "I will play theater over my life in [GEOGRAPHIC_DATA]. First a have w"
type textarea "x"
type textarea "I will play theater over my life in [GEOGRAPHIC_DATA]. First a have wr"
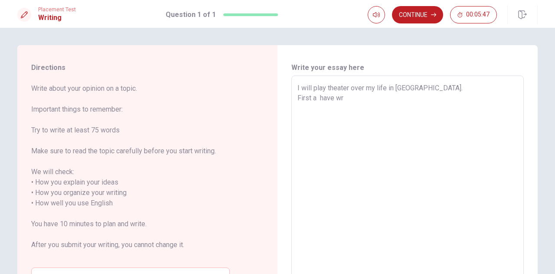
type textarea "x"
type textarea "I will play theater over my life in [GEOGRAPHIC_DATA]. First a have wri"
type textarea "x"
type textarea "I will play theater over my life in [GEOGRAPHIC_DATA]. First a have writ"
type textarea "x"
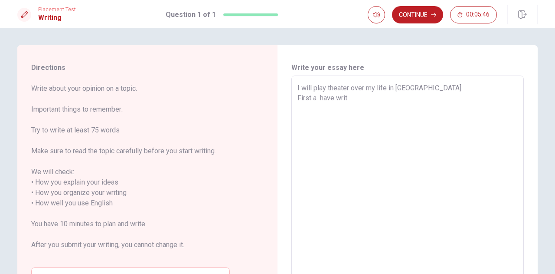
type textarea "I will play theater over my life in [GEOGRAPHIC_DATA]. First a have writr"
type textarea "x"
type textarea "I will play theater over my life in [GEOGRAPHIC_DATA]. First a have writrz"
type textarea "x"
type textarea "I will play theater over my life in [GEOGRAPHIC_DATA]. First a have writr"
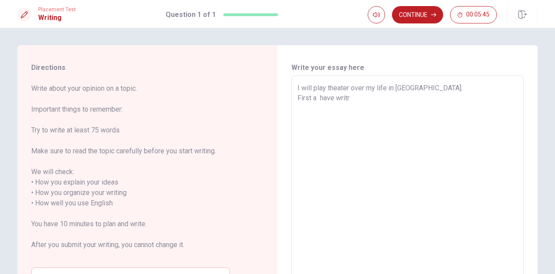
type textarea "x"
type textarea "I will play theater over my life in [GEOGRAPHIC_DATA]. First a have writ"
type textarea "x"
type textarea "I will play theater over my life in [GEOGRAPHIC_DATA]. First a have write"
type textarea "x"
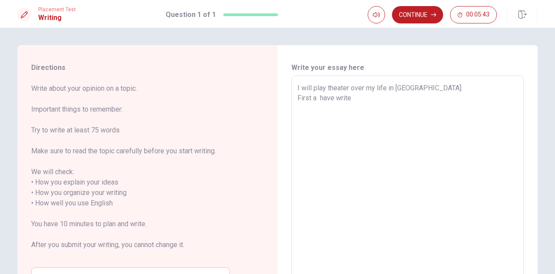
type textarea "I will play theater over my life in [GEOGRAPHIC_DATA]. First a have writen"
type textarea "x"
type textarea "I will play theater over my life in [GEOGRAPHIC_DATA]. First a have writen"
type textarea "x"
type textarea "I will play theater over my life in [GEOGRAPHIC_DATA]. First a have writen"
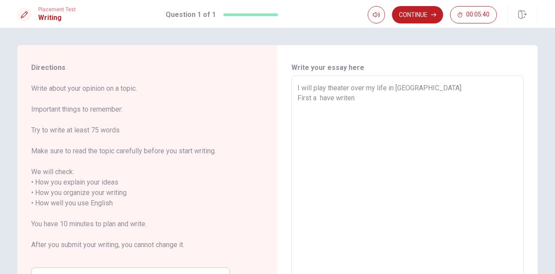
type textarea "x"
type textarea "I will play theater over my life in [GEOGRAPHIC_DATA]. First a have write"
type textarea "x"
type textarea "I will play theater over my life in [GEOGRAPHIC_DATA]. First a have writ"
type textarea "x"
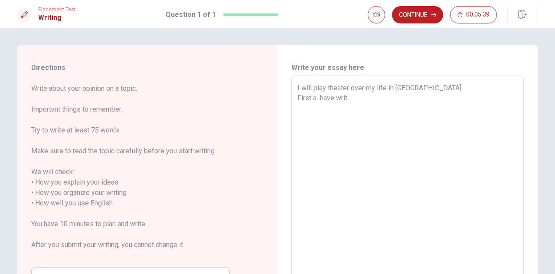
type textarea "I will play theater over my life in [GEOGRAPHIC_DATA]. First a have wri"
type textarea "x"
type textarea "I will play theater over my life in [GEOGRAPHIC_DATA]. First a have writ"
type textarea "x"
type textarea "I will play theater over my life in [GEOGRAPHIC_DATA]. First a have write"
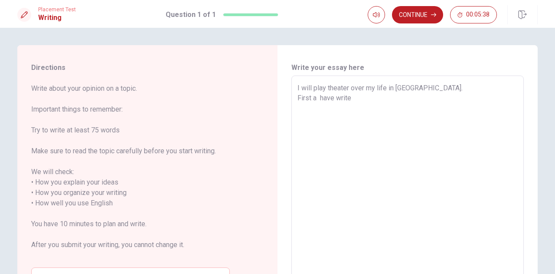
type textarea "x"
type textarea "I will play theater over my life in [GEOGRAPHIC_DATA]. First a have writen"
type textarea "x"
type textarea "I will play theater over my life in [GEOGRAPHIC_DATA]. First a have writen"
type textarea "x"
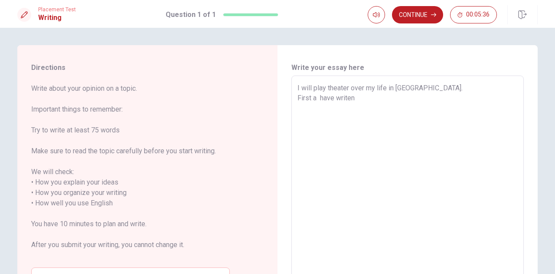
type textarea "I will play theater over my life in [GEOGRAPHIC_DATA]. First a have writen"
type textarea "x"
type textarea "I will play theater over my life in [GEOGRAPHIC_DATA]. First a have write"
type textarea "x"
type textarea "I will play theater over my life in [GEOGRAPHIC_DATA]. First a have writ"
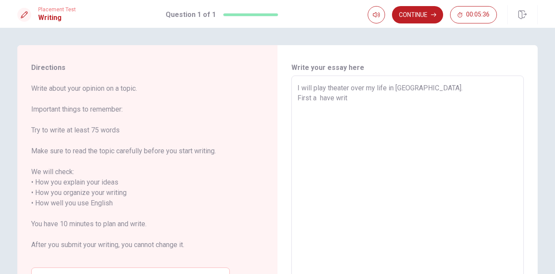
type textarea "x"
type textarea "I will play theater over my life in [GEOGRAPHIC_DATA]. First a have writt"
type textarea "x"
type textarea "I will play theater over my life in [GEOGRAPHIC_DATA]. First a have writte"
type textarea "x"
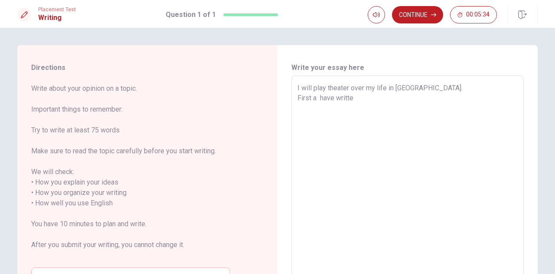
type textarea "I will play theater over my life in [GEOGRAPHIC_DATA]. First a have written"
type textarea "x"
type textarea "I will play theater over my life in [GEOGRAPHIC_DATA]. First a have written"
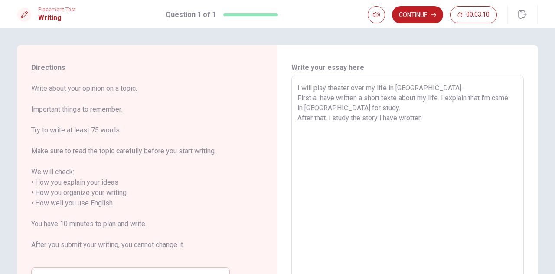
click at [344, 98] on textarea "I will play theater over my life in [GEOGRAPHIC_DATA]. First a have written a s…" at bounding box center [408, 198] width 220 height 230
click at [424, 115] on textarea "I will play theater over my life in [GEOGRAPHIC_DATA]. First a have wrotten a s…" at bounding box center [408, 198] width 220 height 230
click at [465, 115] on textarea "I will play theater over my life in [GEOGRAPHIC_DATA]. First a have wrotten a s…" at bounding box center [408, 198] width 220 height 230
click at [302, 127] on textarea "I will play theater over my life in [GEOGRAPHIC_DATA]. First a have wrotten a s…" at bounding box center [408, 198] width 220 height 230
click at [321, 128] on textarea "I will play theater over my life in [GEOGRAPHIC_DATA]. First a have wrotten a s…" at bounding box center [408, 198] width 220 height 230
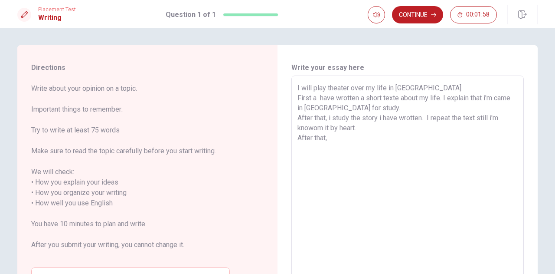
click at [321, 128] on textarea "I will play theater over my life in [GEOGRAPHIC_DATA]. First a have wrotten a s…" at bounding box center [408, 198] width 220 height 230
click at [332, 140] on textarea "I will play theater over my life in [GEOGRAPHIC_DATA]. First a have wrotten a s…" at bounding box center [408, 198] width 220 height 230
click at [397, 138] on textarea "I will play theater over my life in [GEOGRAPHIC_DATA]. First a have wrotten a s…" at bounding box center [408, 198] width 220 height 230
click at [382, 107] on textarea "I will play theater over my life in [GEOGRAPHIC_DATA]. First a have wrotten a s…" at bounding box center [408, 198] width 220 height 230
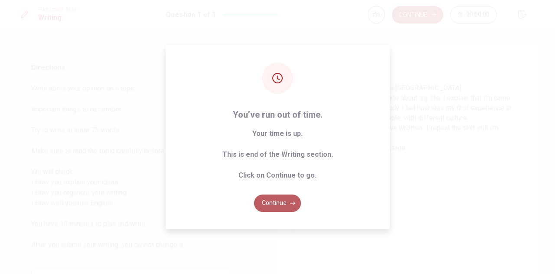
click at [280, 199] on button "Continue" at bounding box center [277, 202] width 47 height 17
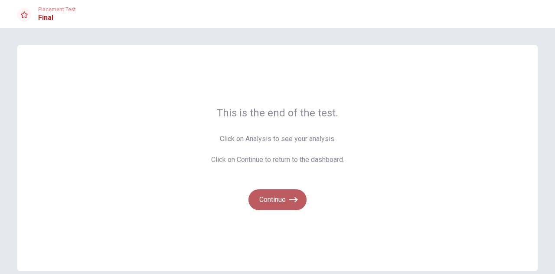
click at [275, 195] on button "Continue" at bounding box center [278, 199] width 58 height 21
